Goal: Contribute content: Add original content to the website for others to see

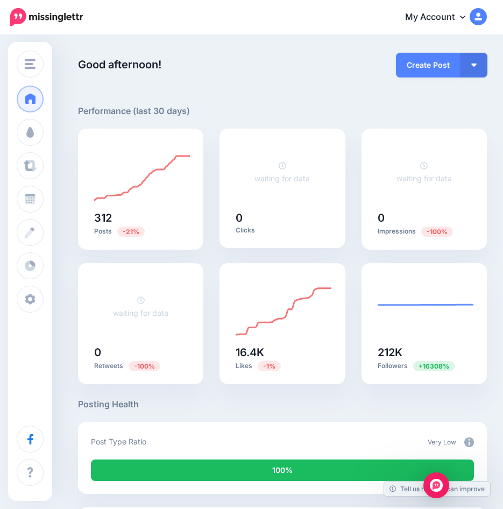
click at [423, 78] on div "Good afternoon! Here's an overview of your activity and recommendations for thi…" at bounding box center [282, 70] width 409 height 37
click at [429, 68] on link "Create Post" at bounding box center [428, 65] width 65 height 25
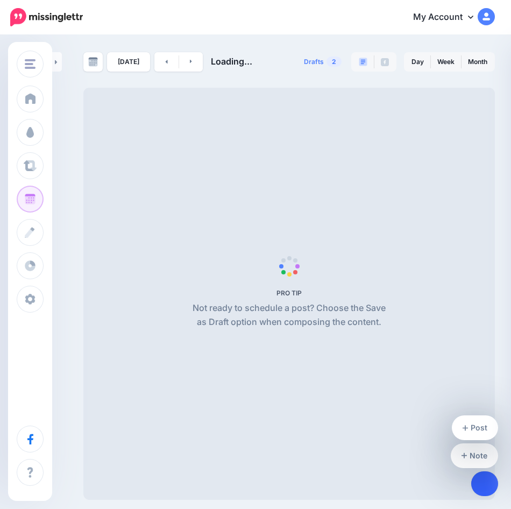
drag, startPoint x: 488, startPoint y: 480, endPoint x: 487, endPoint y: 473, distance: 7.7
click at [488, 480] on link at bounding box center [484, 483] width 27 height 25
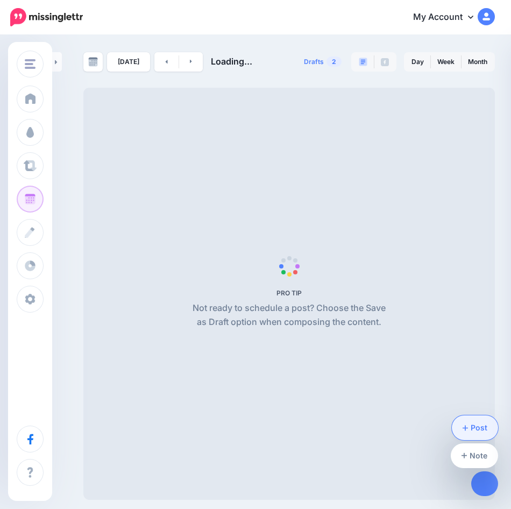
click at [469, 430] on link "Post" at bounding box center [475, 427] width 47 height 25
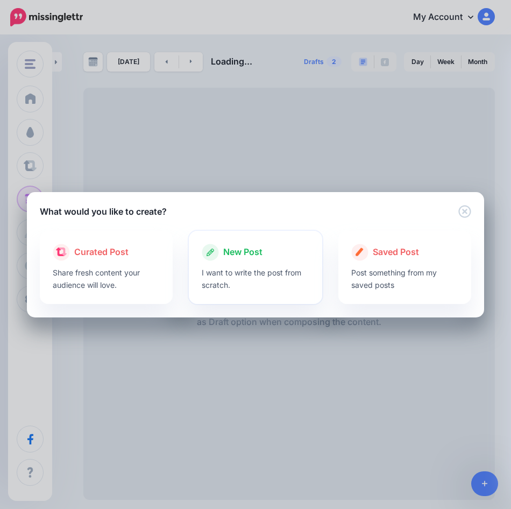
click at [245, 237] on div "New Post I want to write the post from scratch." at bounding box center [255, 267] width 133 height 73
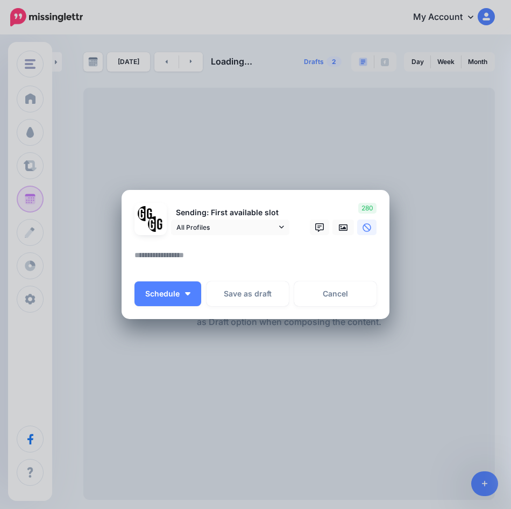
click at [183, 253] on textarea at bounding box center [257, 258] width 247 height 21
paste textarea "**********"
type textarea "**********"
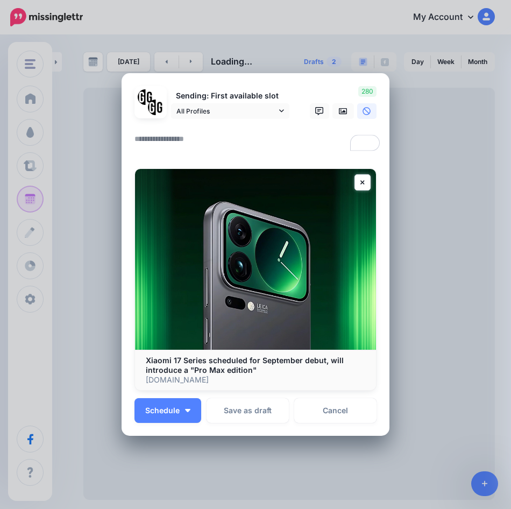
click at [360, 278] on img at bounding box center [255, 259] width 241 height 181
click at [364, 182] on link at bounding box center [362, 182] width 16 height 16
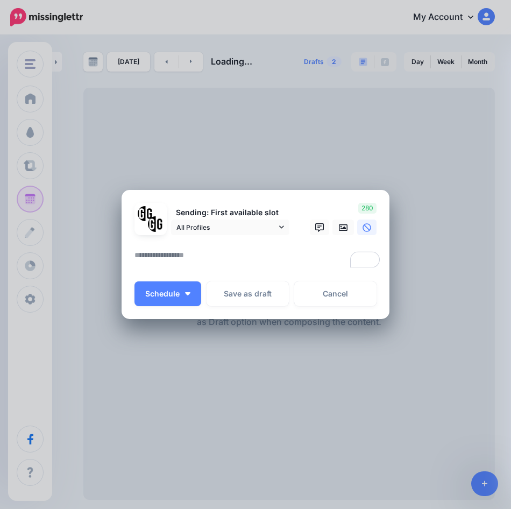
click at [227, 254] on textarea "To enrich screen reader interactions, please activate Accessibility in Grammarl…" at bounding box center [257, 258] width 247 height 21
click at [341, 230] on icon at bounding box center [343, 227] width 9 height 9
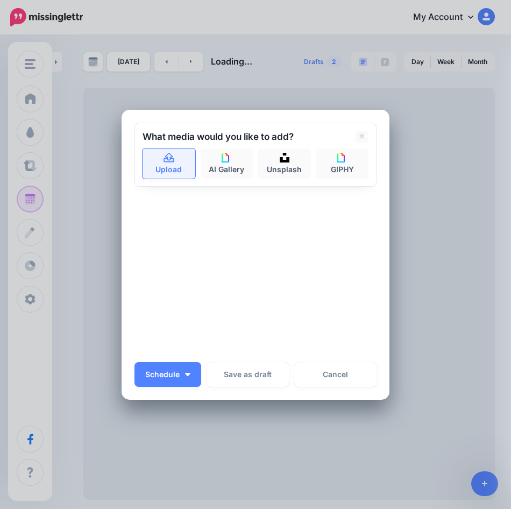
click at [160, 175] on link "Upload" at bounding box center [169, 163] width 53 height 30
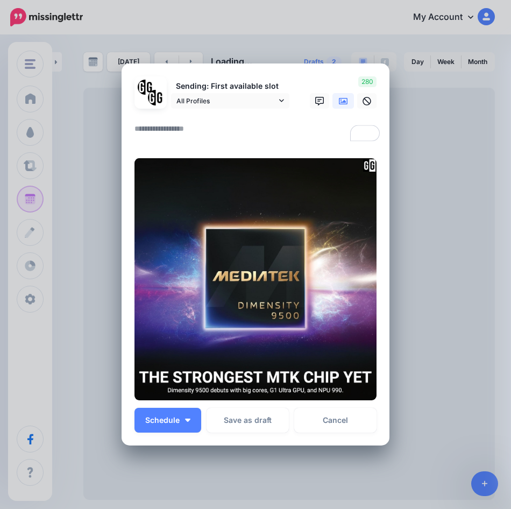
click at [167, 130] on textarea "To enrich screen reader interactions, please activate Accessibility in Grammarl…" at bounding box center [257, 132] width 247 height 21
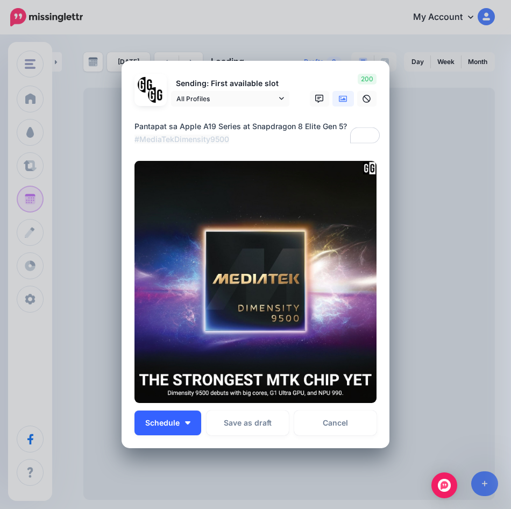
type textarea "**********"
click at [190, 427] on button "Schedule" at bounding box center [167, 422] width 67 height 25
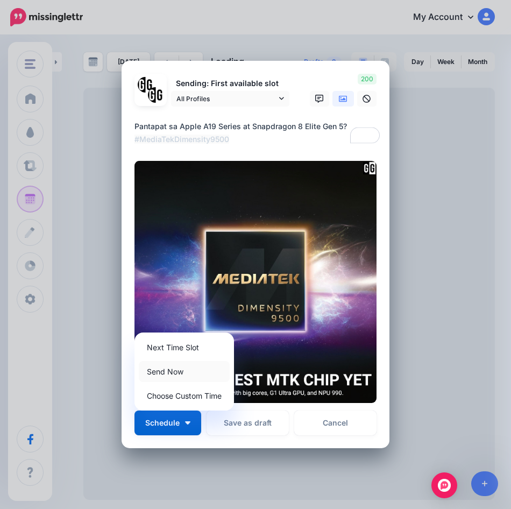
click at [182, 379] on link "Send Now" at bounding box center [184, 371] width 91 height 21
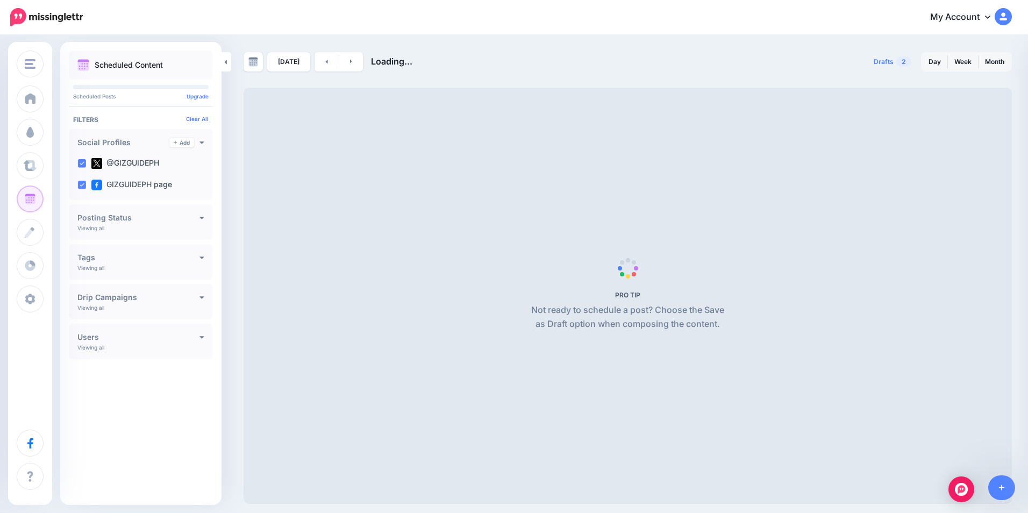
click at [510, 114] on span "PRO TIP Not ready to schedule a post? Choose the Save as Draft option when comp…" at bounding box center [628, 296] width 768 height 416
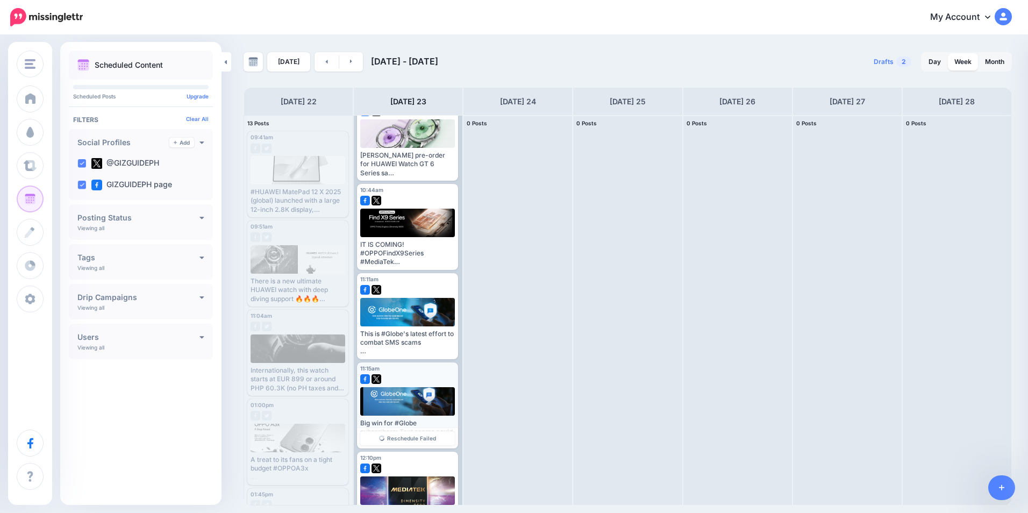
scroll to position [432, 0]
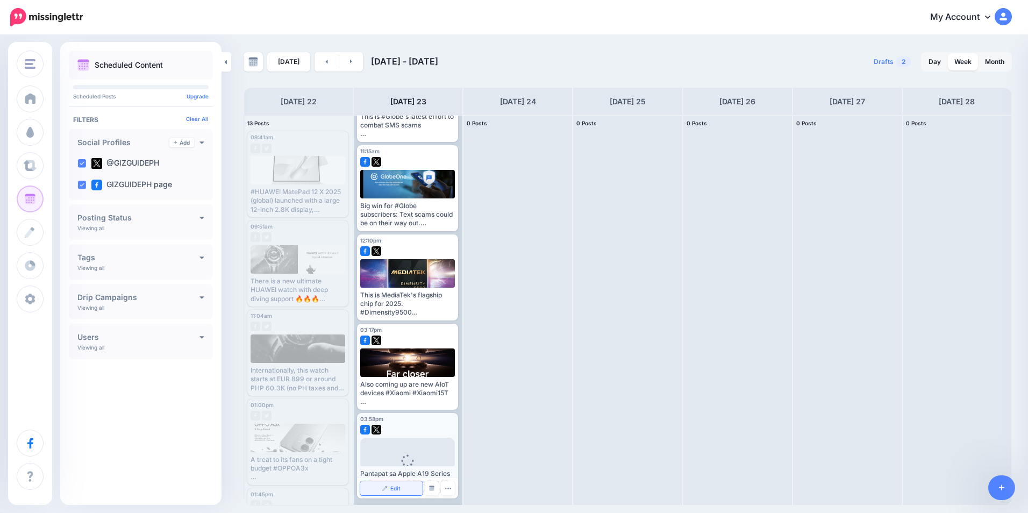
click at [386, 488] on img at bounding box center [384, 488] width 5 height 5
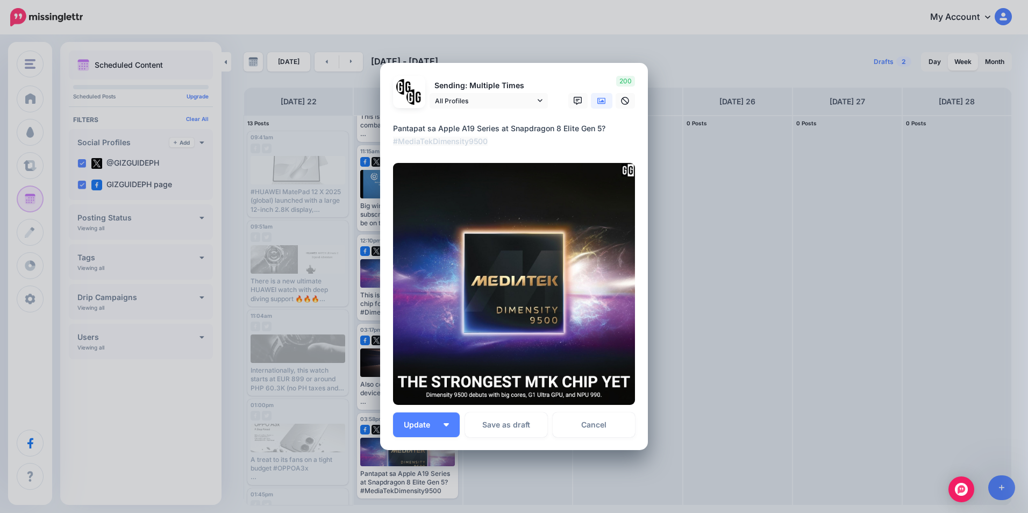
click at [510, 139] on textarea "**********" at bounding box center [516, 135] width 247 height 26
click at [586, 425] on link "Cancel" at bounding box center [594, 424] width 82 height 25
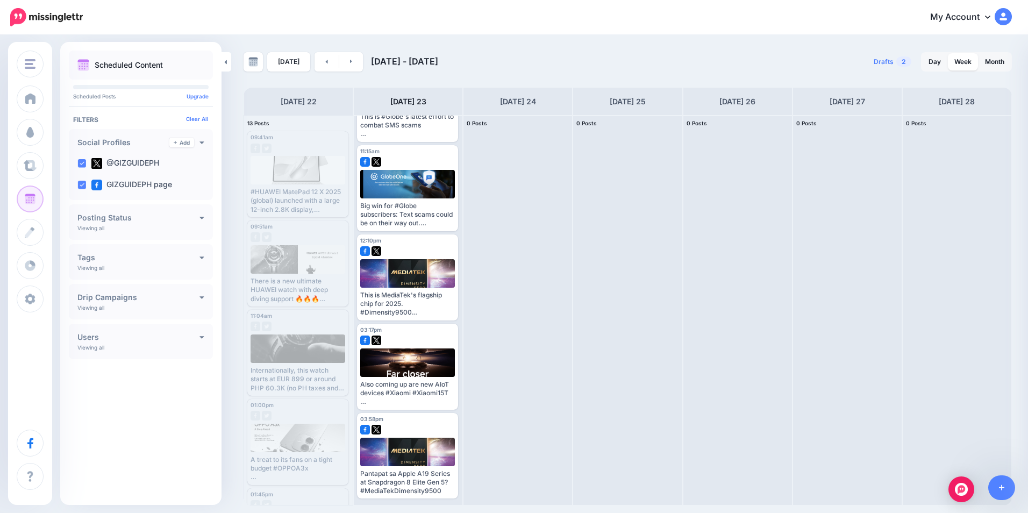
scroll to position [0, 0]
